Goal: Find specific page/section: Find specific page/section

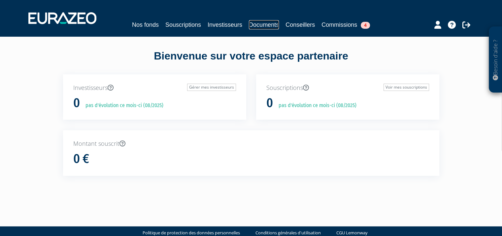
click at [263, 24] on link "Documents" at bounding box center [264, 24] width 30 height 9
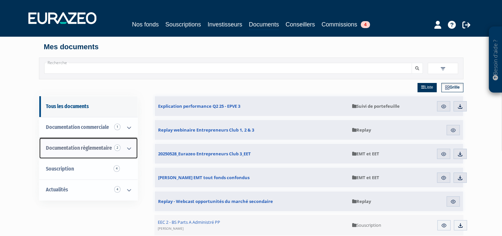
click at [107, 142] on link "Documentation règlementaire 2" at bounding box center [88, 148] width 98 height 21
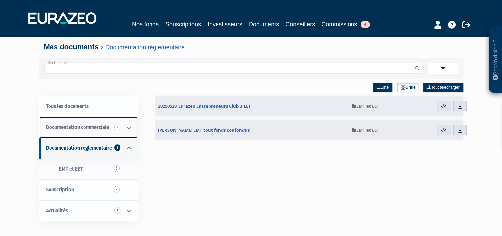
click at [132, 126] on icon at bounding box center [128, 127] width 17 height 20
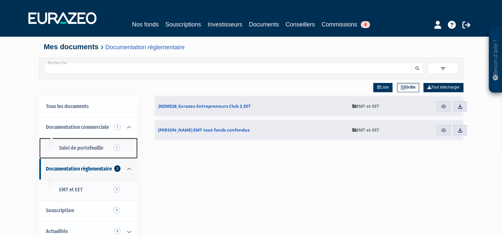
click at [125, 142] on link "Suivi de portefeuille 1" at bounding box center [88, 148] width 98 height 21
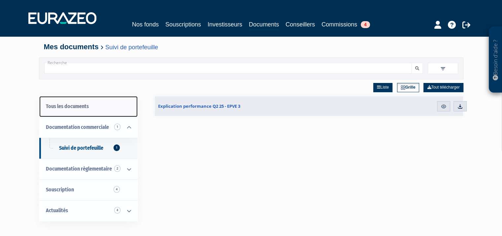
click at [129, 110] on link "Tous les documents" at bounding box center [88, 106] width 98 height 21
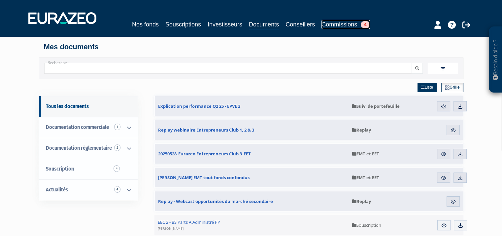
click at [343, 24] on link "Commissions 4" at bounding box center [345, 24] width 48 height 9
